Goal: Task Accomplishment & Management: Use online tool/utility

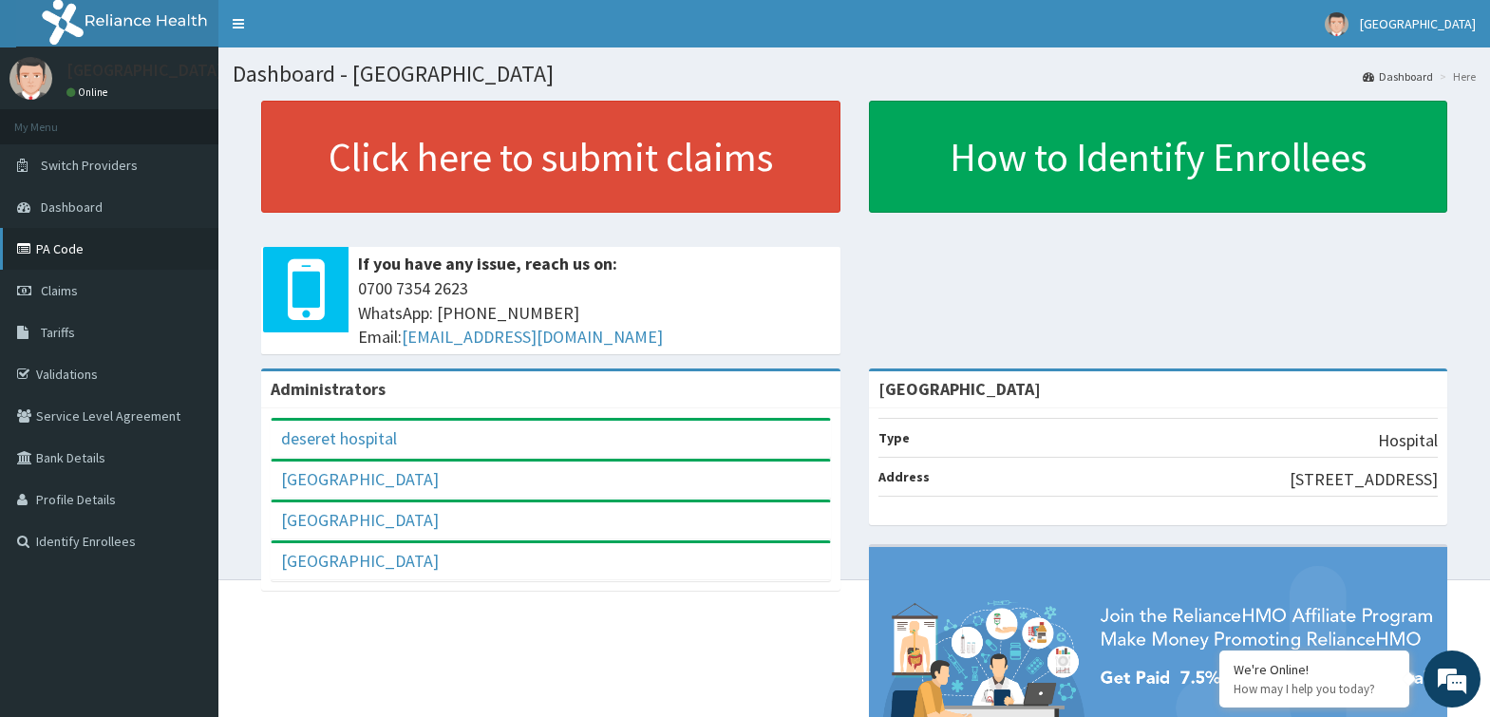
click at [92, 251] on link "PA Code" at bounding box center [109, 249] width 218 height 42
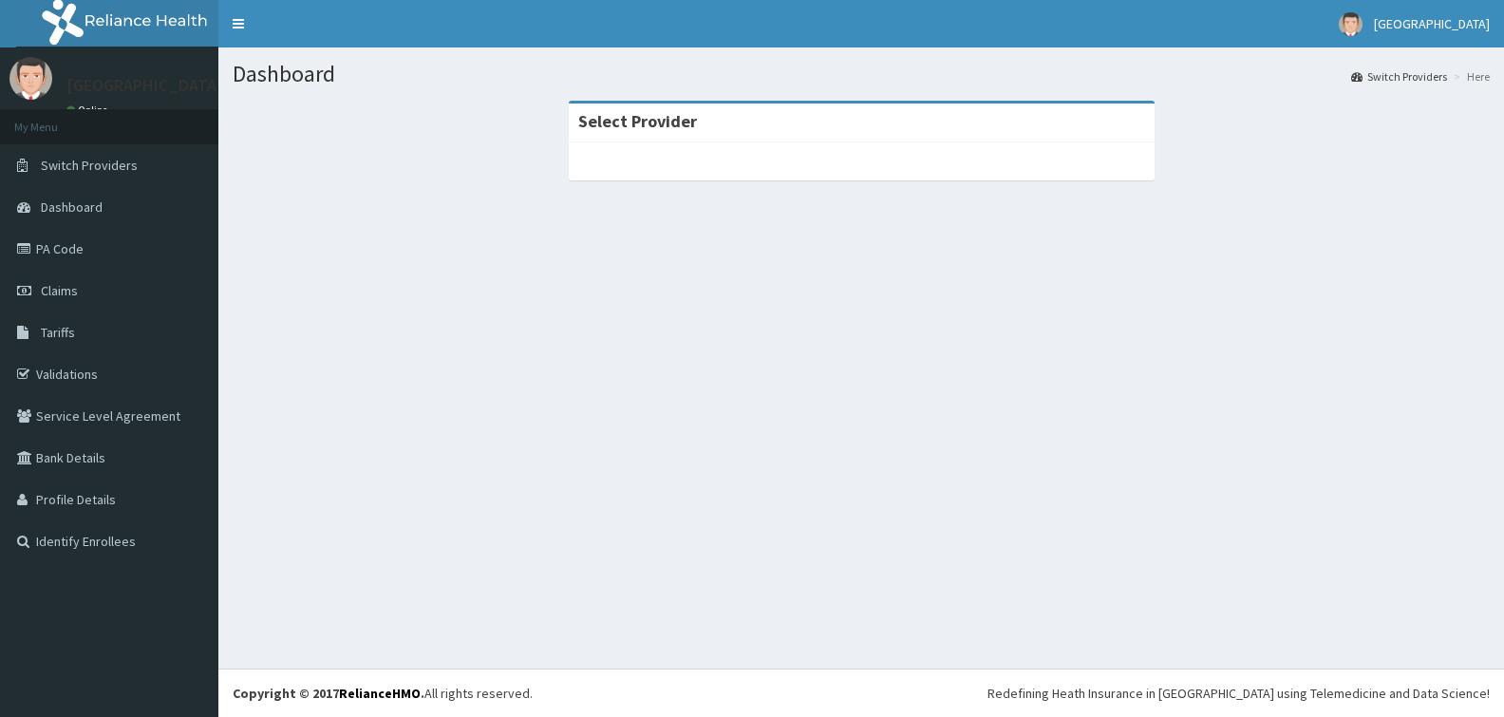
click at [83, 206] on span "Dashboard" at bounding box center [72, 206] width 62 height 17
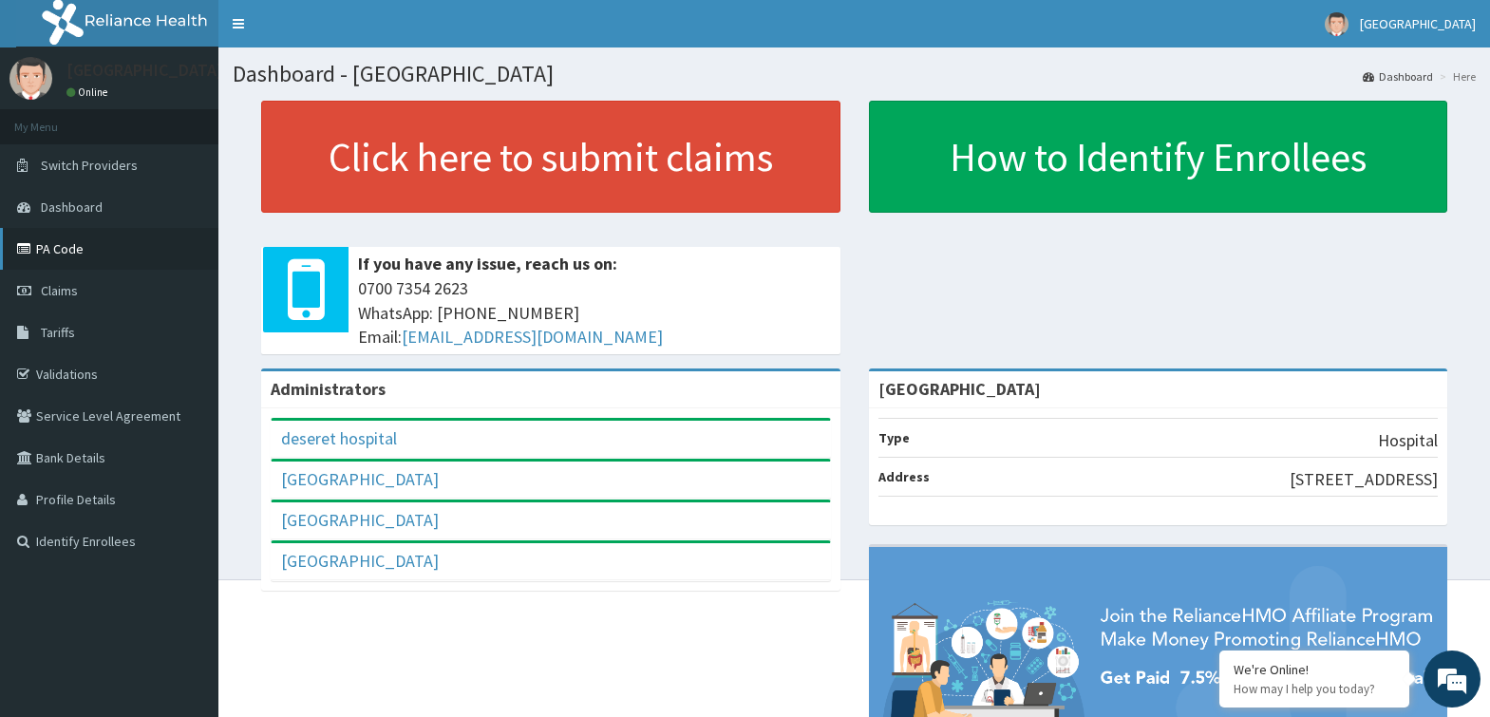
click at [120, 250] on link "PA Code" at bounding box center [109, 249] width 218 height 42
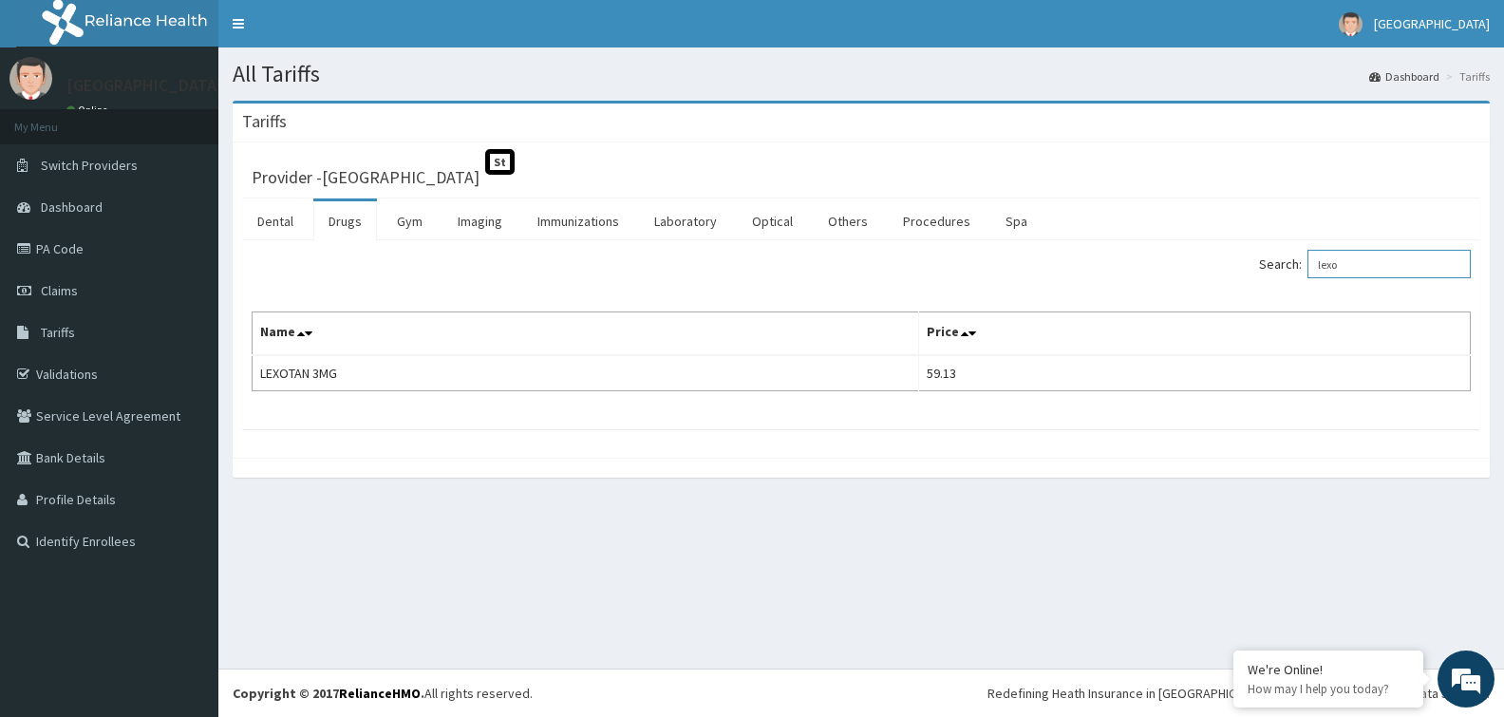
drag, startPoint x: 1419, startPoint y: 275, endPoint x: 394, endPoint y: 279, distance: 1024.7
click at [394, 279] on div "Search: lexo" at bounding box center [861, 266] width 1248 height 33
drag, startPoint x: 1382, startPoint y: 262, endPoint x: 837, endPoint y: 286, distance: 545.6
click at [833, 287] on div "Search: carbi Name Price No data found - Update Query or Add Tariff Item" at bounding box center [861, 321] width 1219 height 142
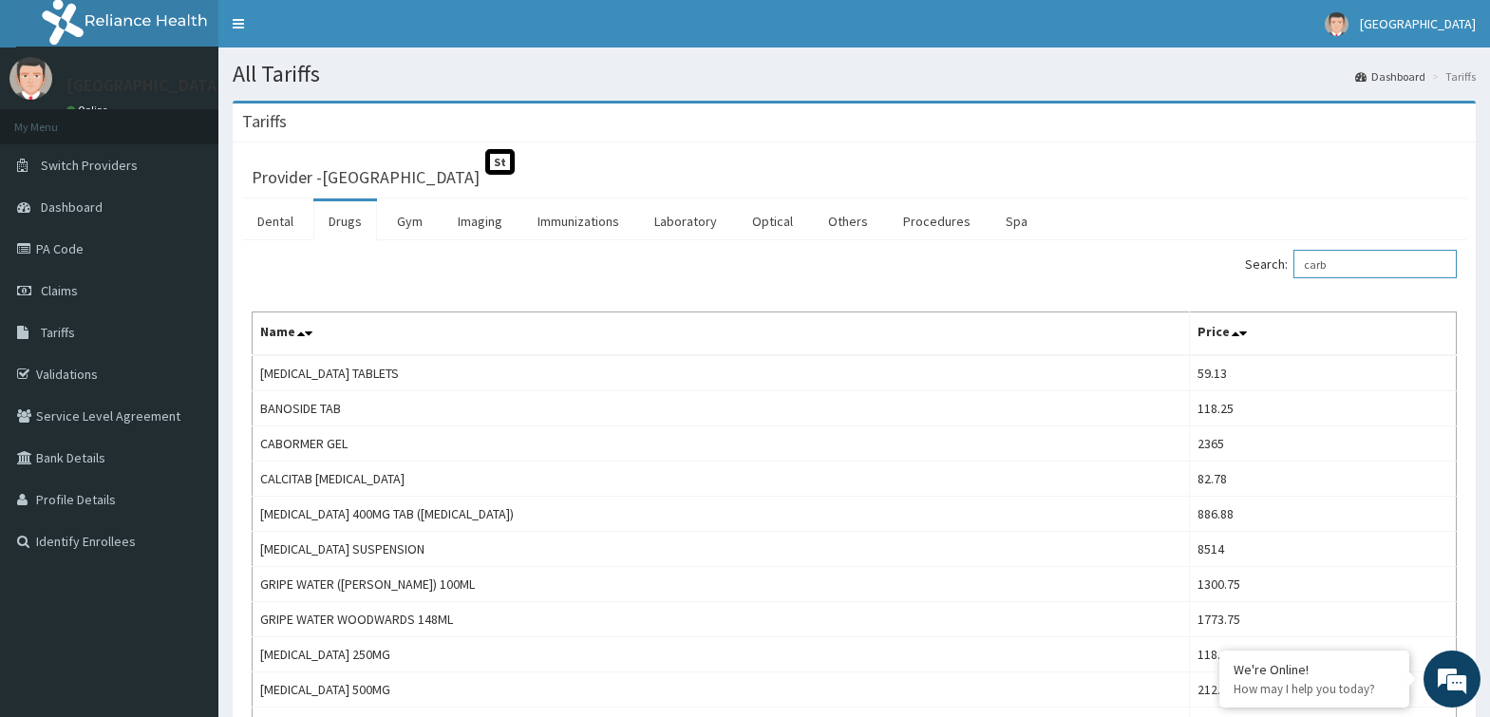
drag, startPoint x: 1354, startPoint y: 260, endPoint x: 691, endPoint y: 272, distance: 663.0
click at [678, 296] on div "Search: carb Name Price ANTACID TABLETS 59.13 BANOSIDE TAB 118.25 CABORMER GEL …" at bounding box center [854, 514] width 1205 height 528
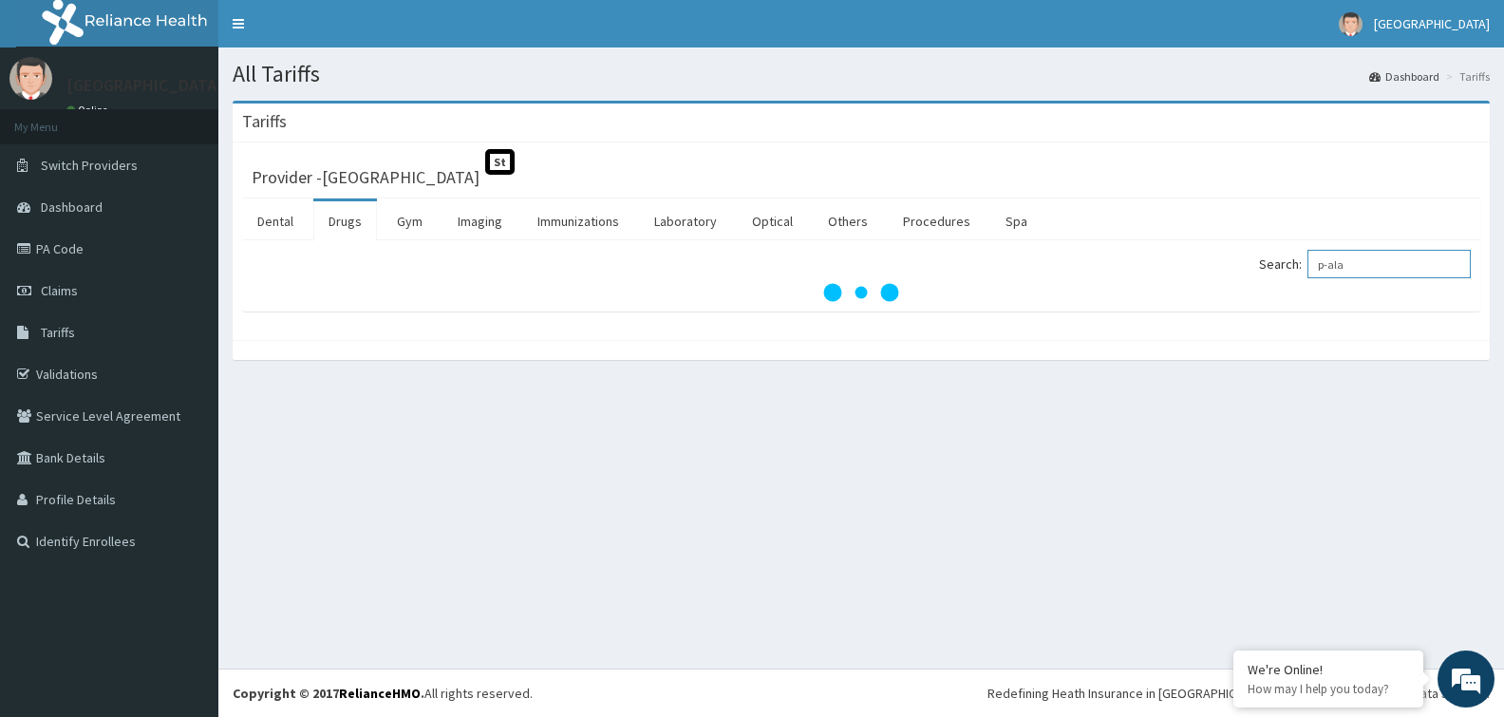
type input "p-ala"
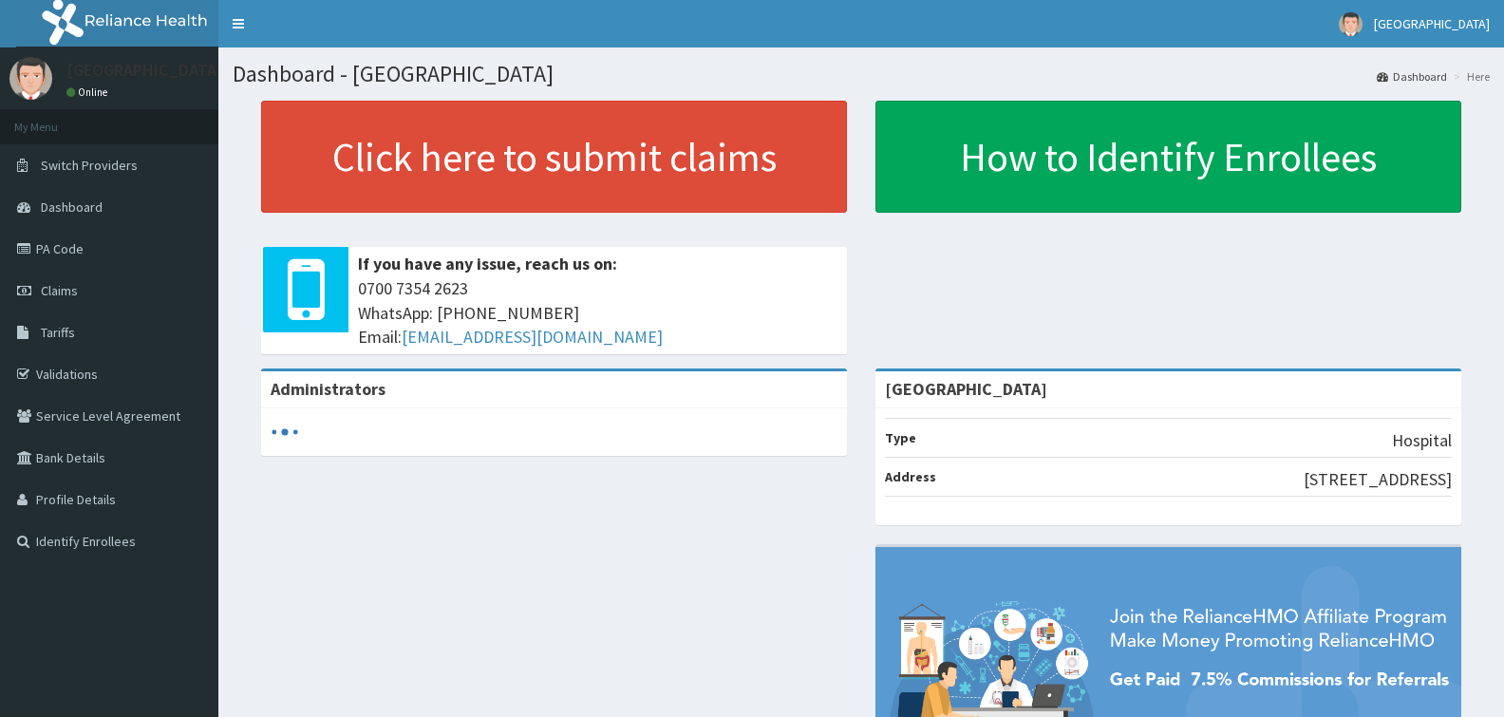
click at [137, 246] on link "PA Code" at bounding box center [109, 249] width 218 height 42
